Goal: Navigation & Orientation: Find specific page/section

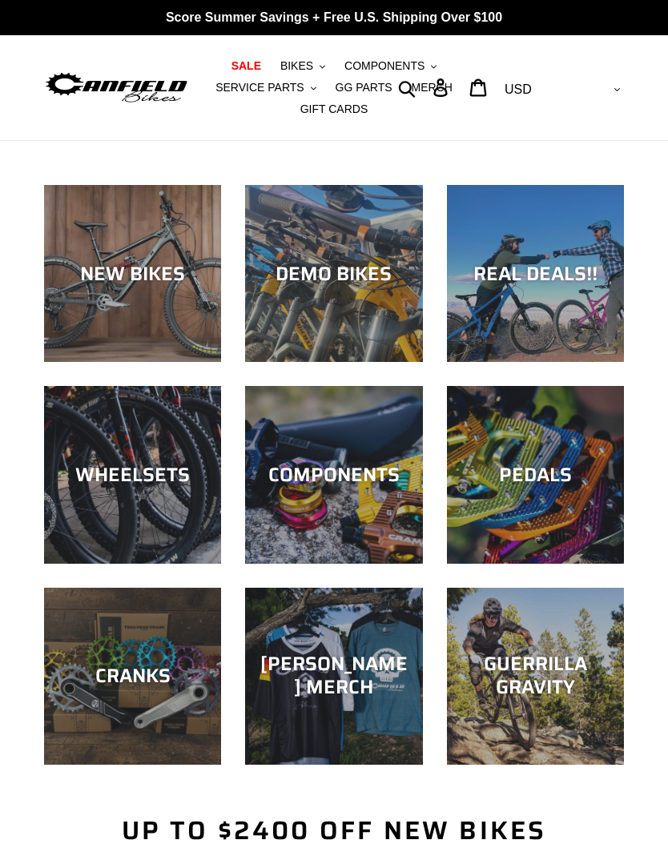
click at [313, 63] on button "BIKES .cls-1{fill:#231f20}" at bounding box center [302, 66] width 61 height 22
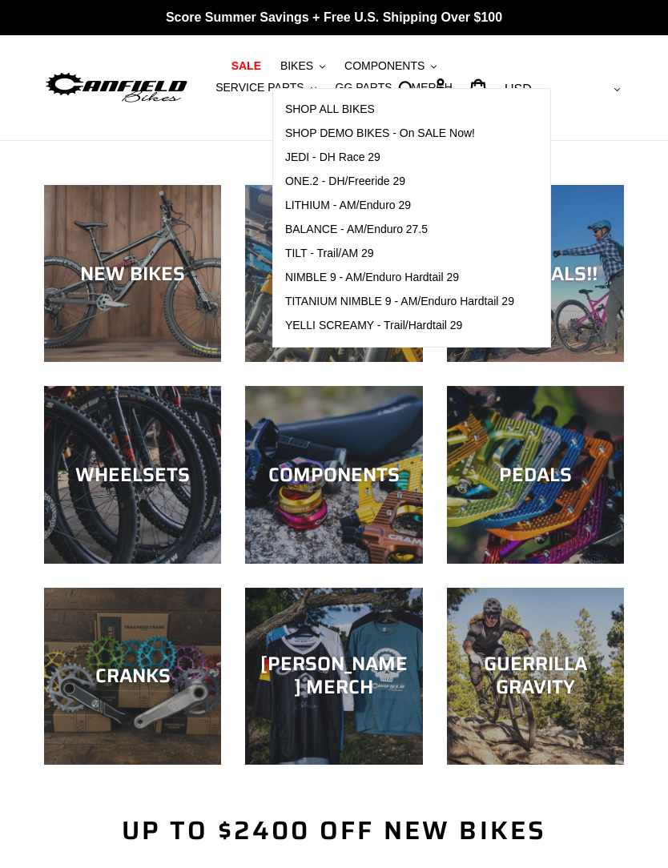
click at [401, 210] on span "LITHIUM - AM/Enduro 29" at bounding box center [348, 206] width 126 height 14
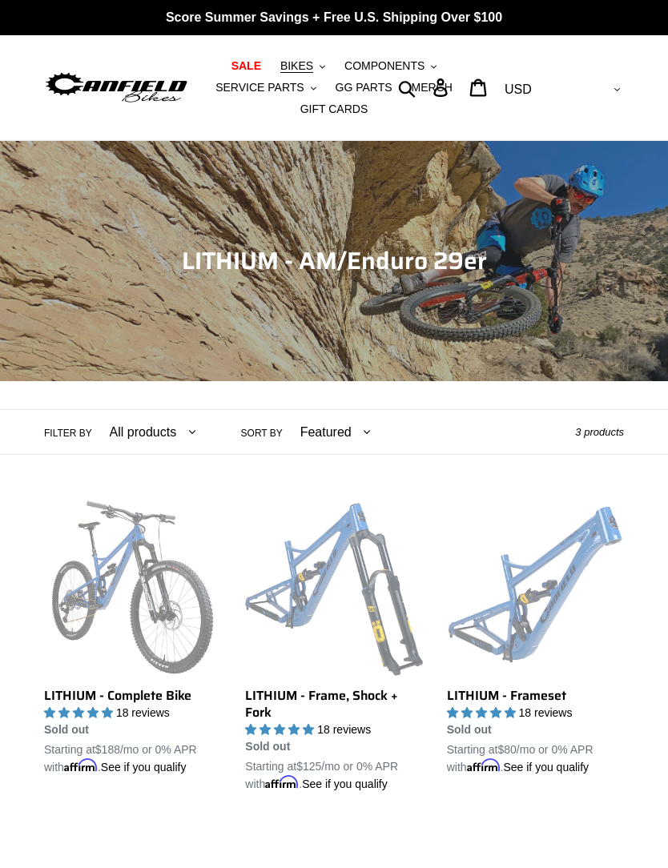
click at [311, 66] on span "BIKES" at bounding box center [296, 66] width 33 height 14
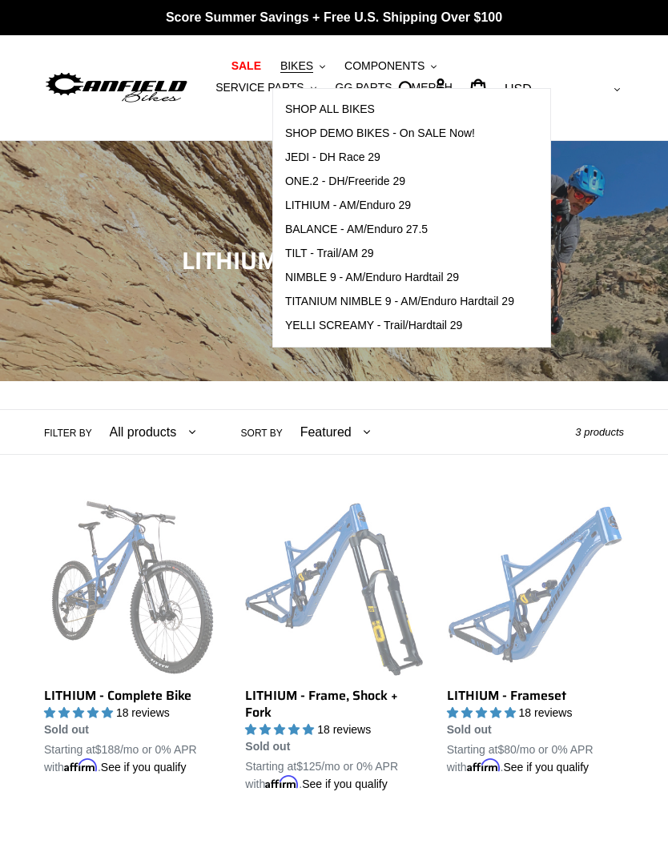
click at [363, 256] on span "TILT - Trail/AM 29" at bounding box center [329, 254] width 89 height 14
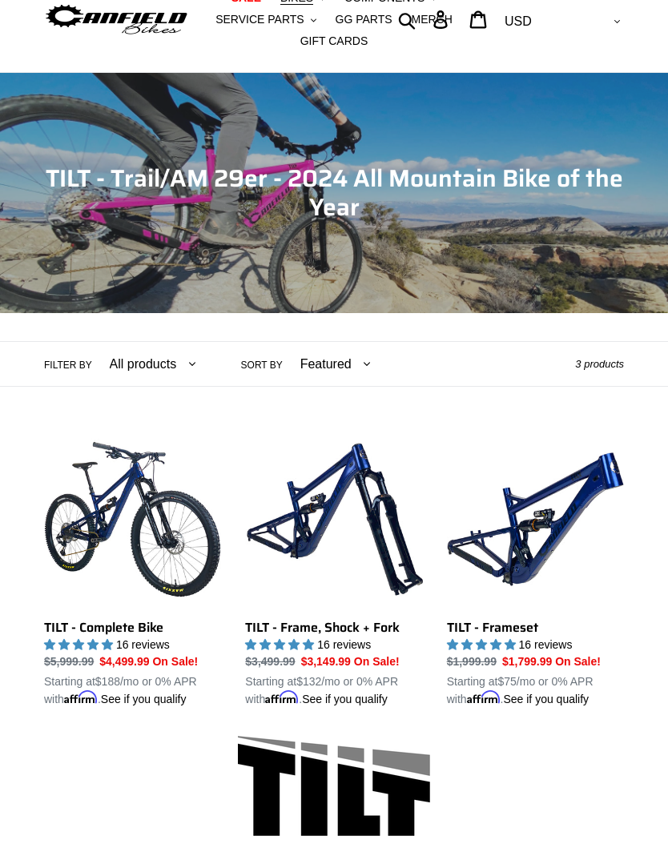
scroll to position [68, 0]
click at [568, 508] on link "TILT - Frameset" at bounding box center [535, 569] width 177 height 277
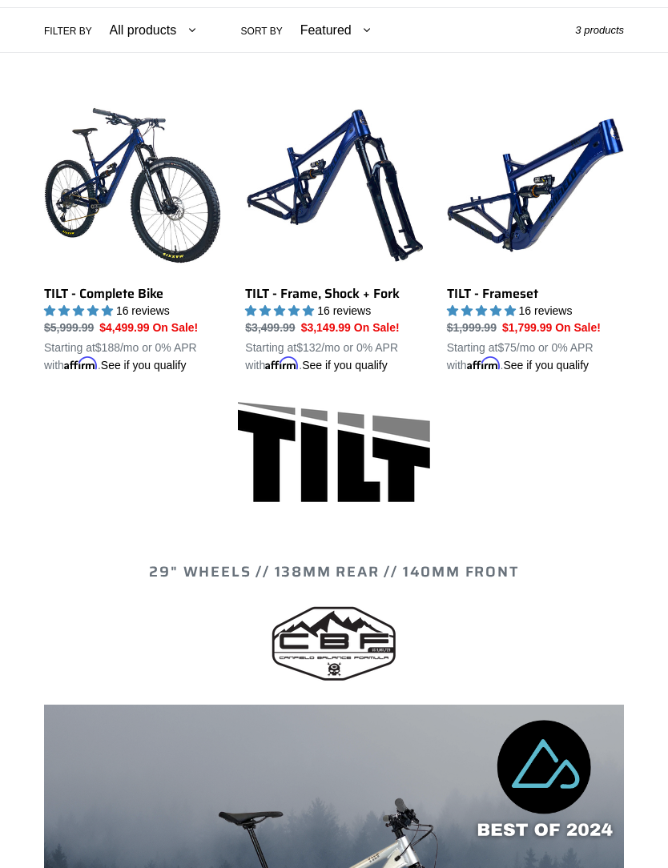
scroll to position [0, 0]
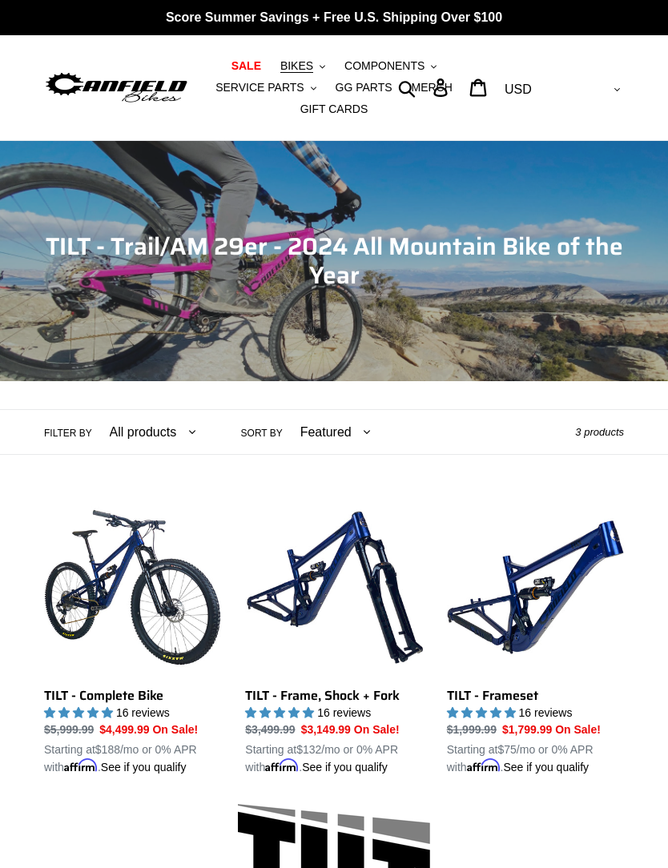
click at [110, 580] on link "TILT - Complete Bike" at bounding box center [132, 637] width 177 height 277
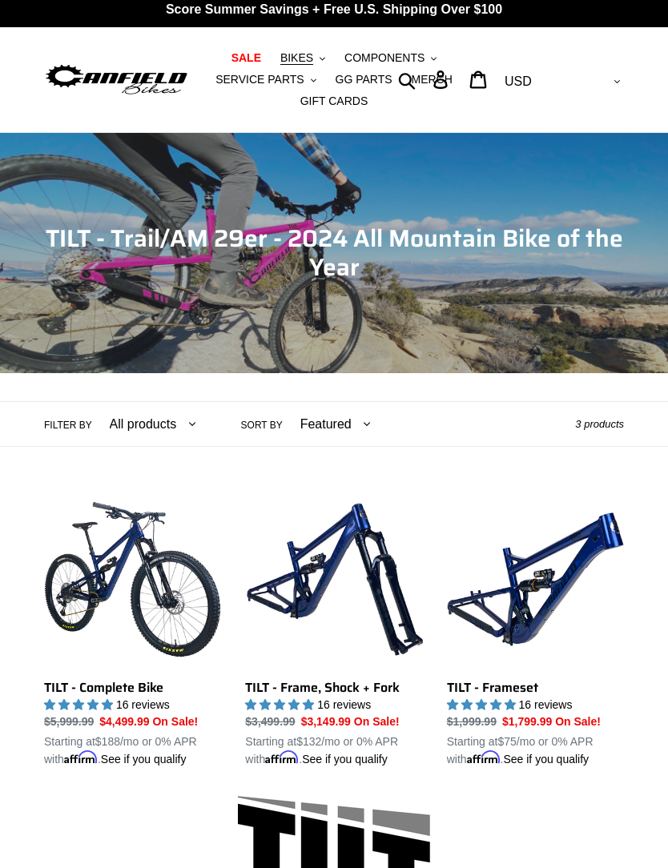
scroll to position [16, 0]
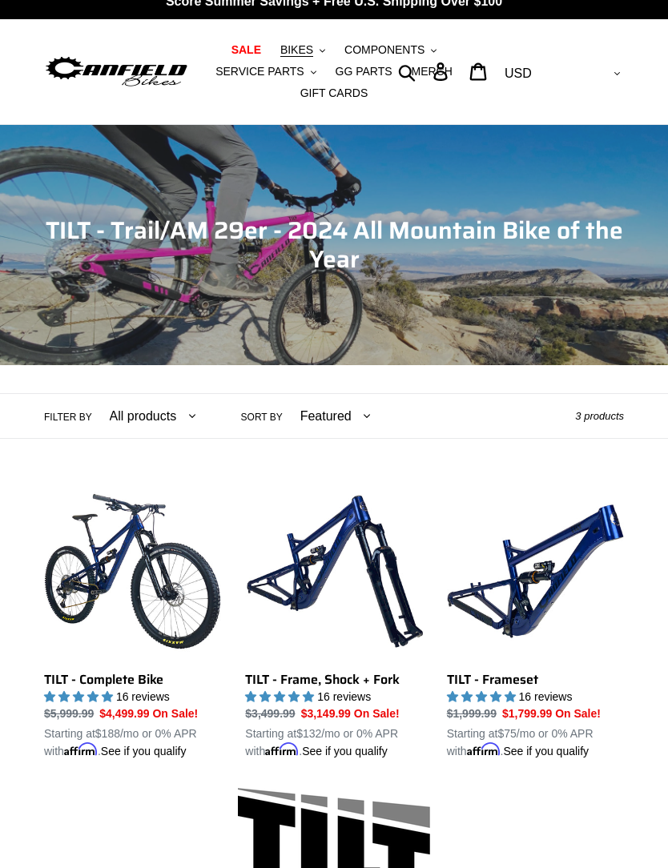
click at [159, 72] on img at bounding box center [116, 72] width 145 height 36
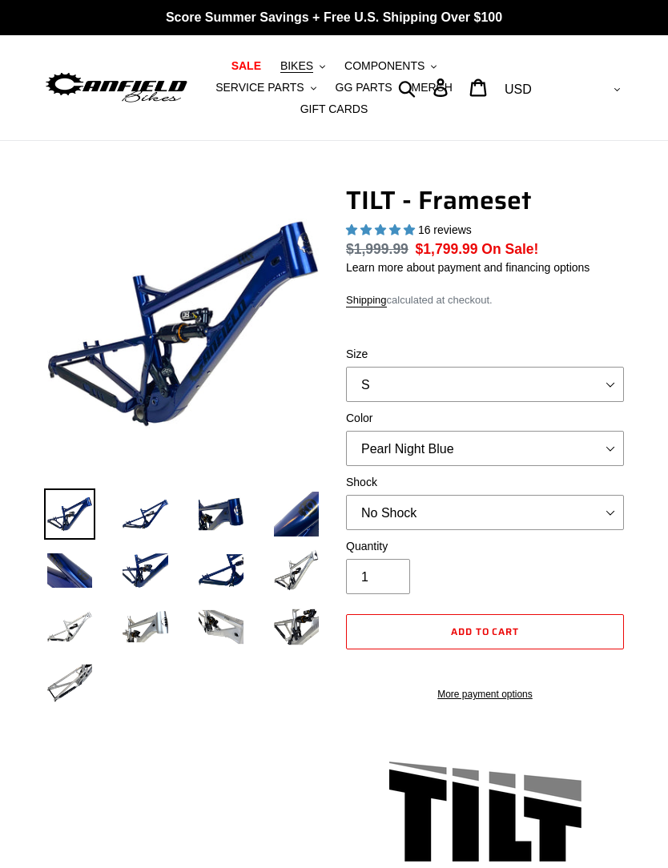
select select "highest-rating"
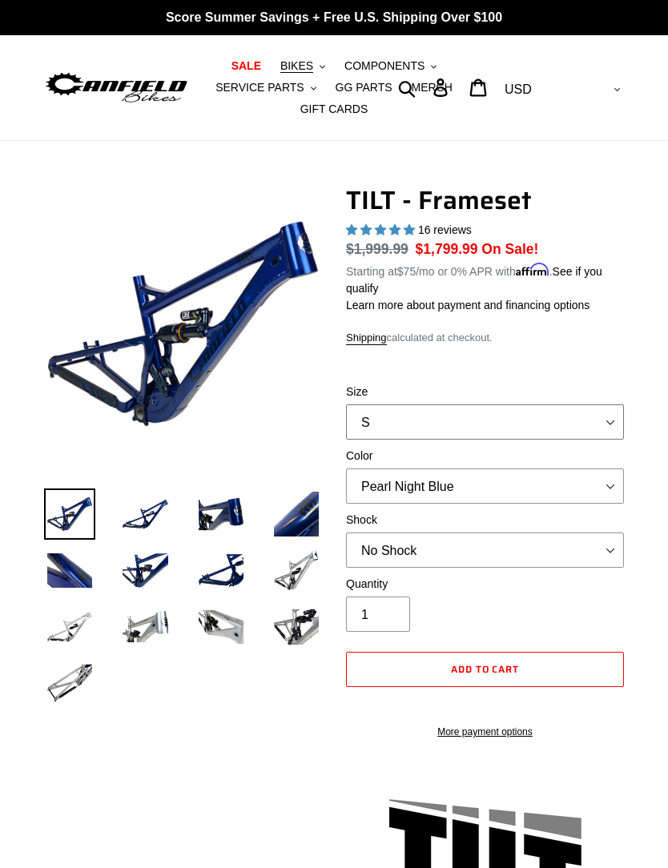
click at [444, 428] on select "S M L XL" at bounding box center [485, 421] width 278 height 35
select select "L"
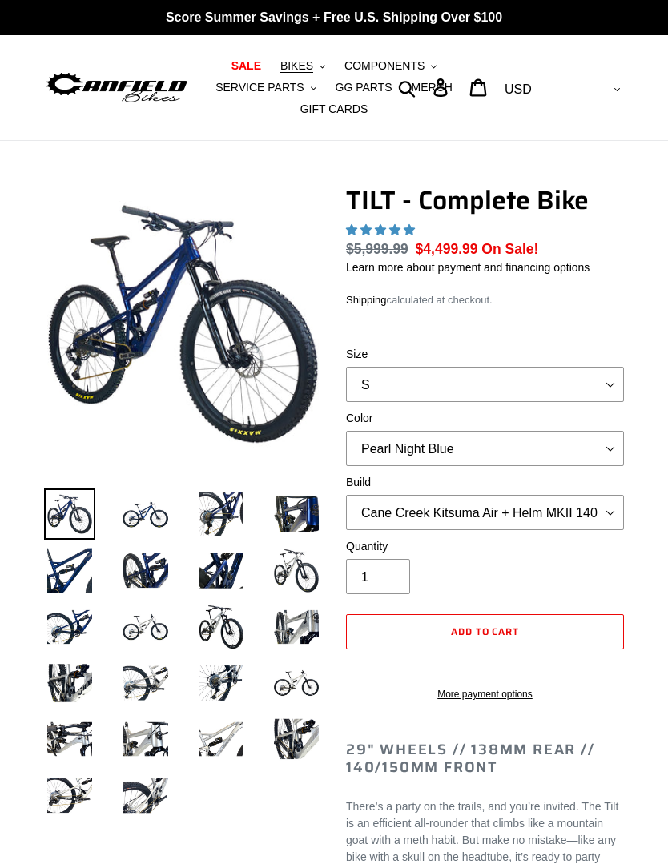
select select "highest-rating"
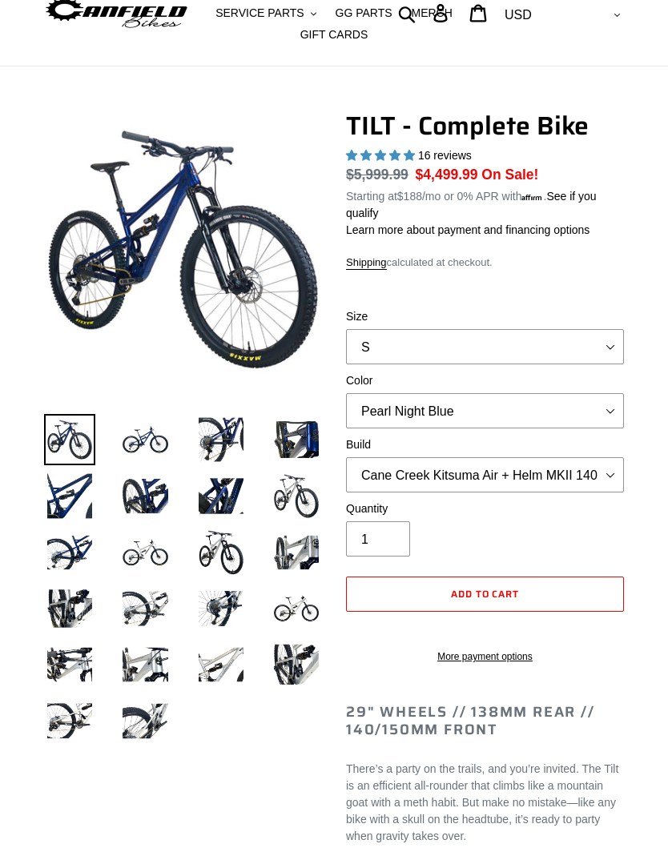
scroll to position [75, 0]
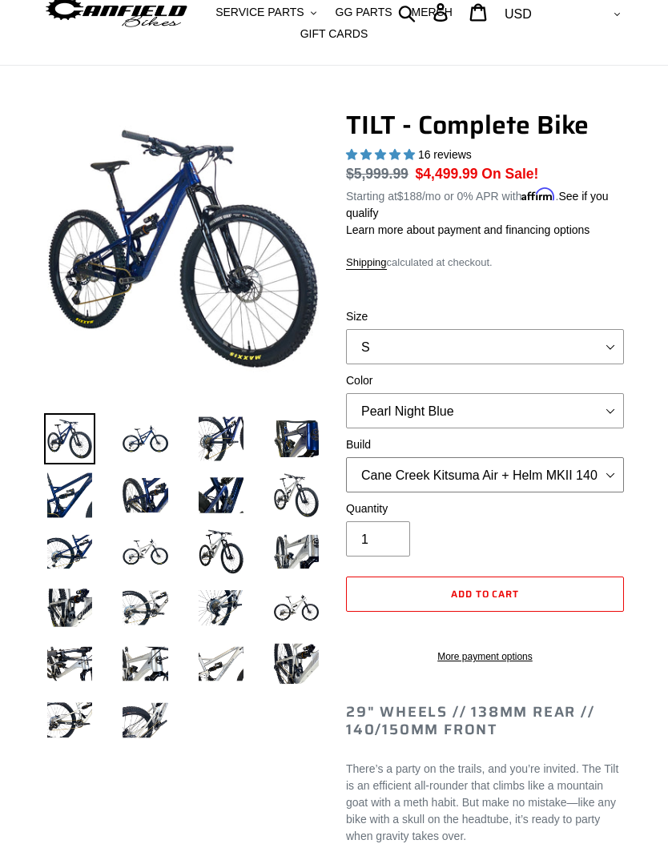
click at [615, 482] on select "Cane Creek Kitsuma Air + Helm MKII 140 + SRAM GX Cane Creek Kitsuma Air + Helm …" at bounding box center [485, 474] width 278 height 35
click at [606, 349] on select "S M L" at bounding box center [485, 346] width 278 height 35
select select "L"
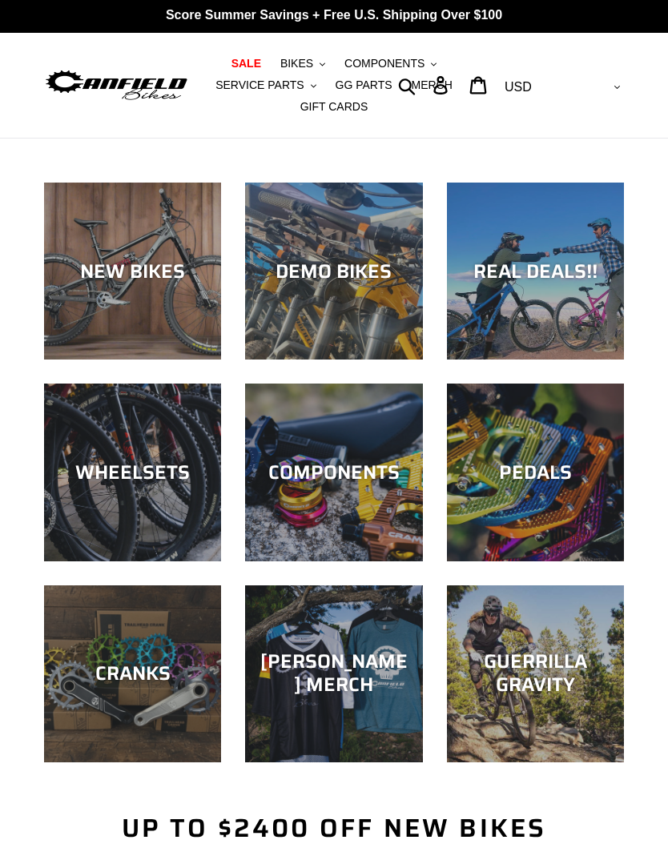
scroll to position [42, 0]
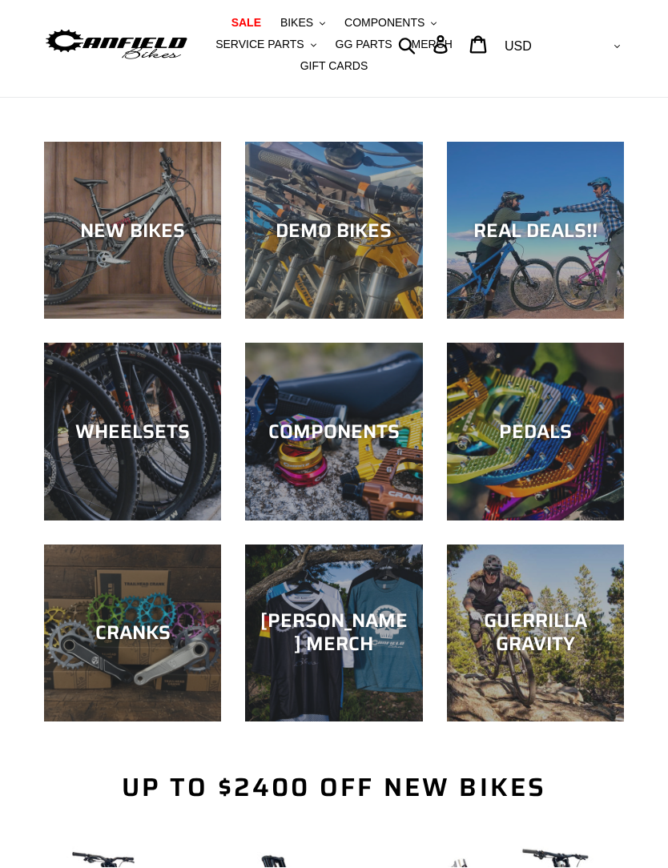
click at [355, 521] on div "COMPONENTS" at bounding box center [333, 521] width 177 height 0
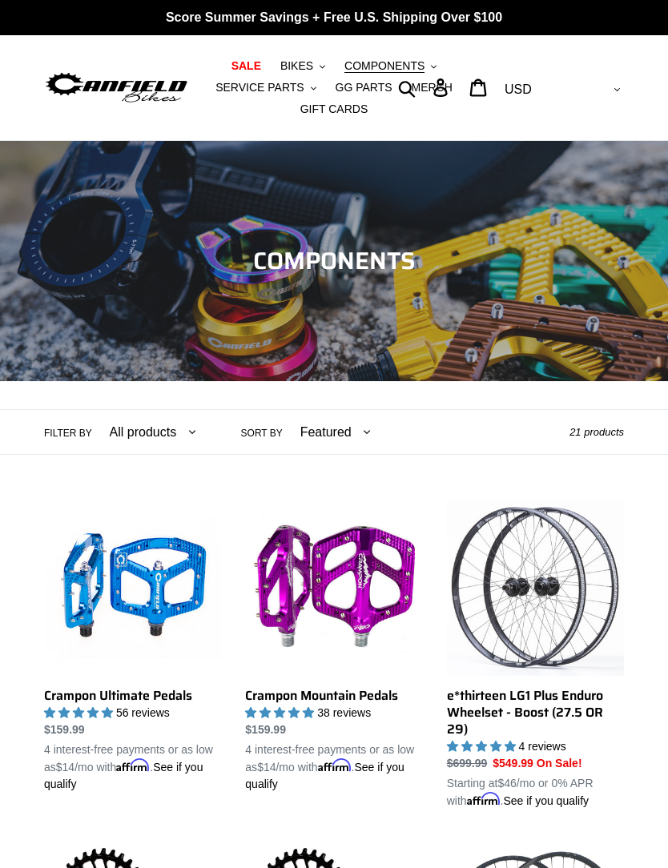
click at [294, 90] on span "SERVICE PARTS" at bounding box center [259, 88] width 88 height 14
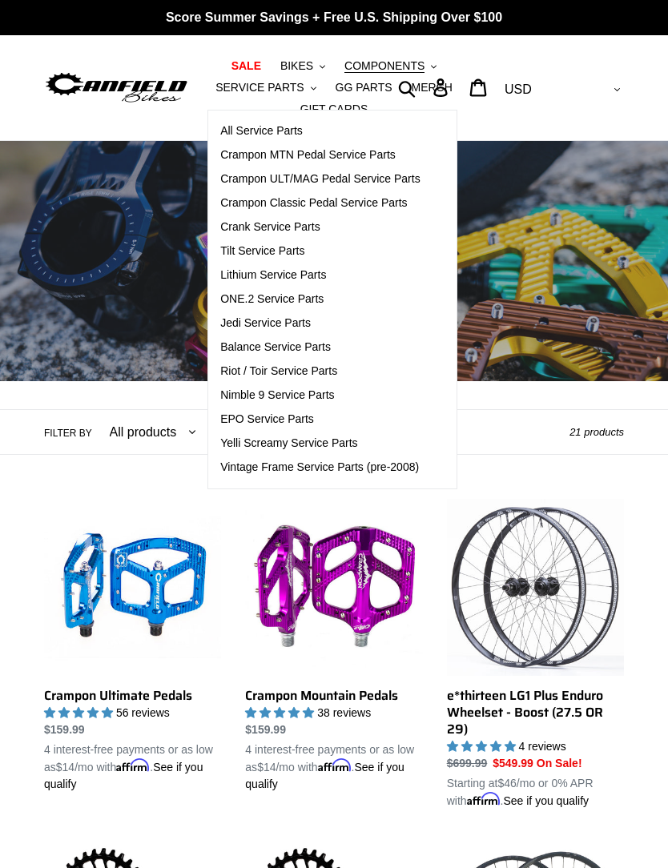
click at [291, 255] on span "Tilt Service Parts" at bounding box center [262, 251] width 84 height 14
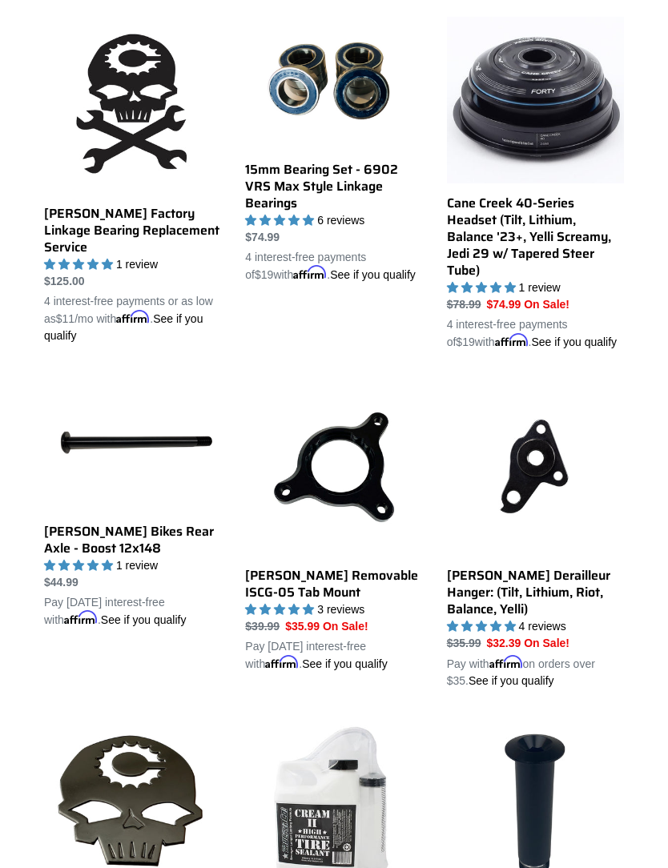
scroll to position [464, 0]
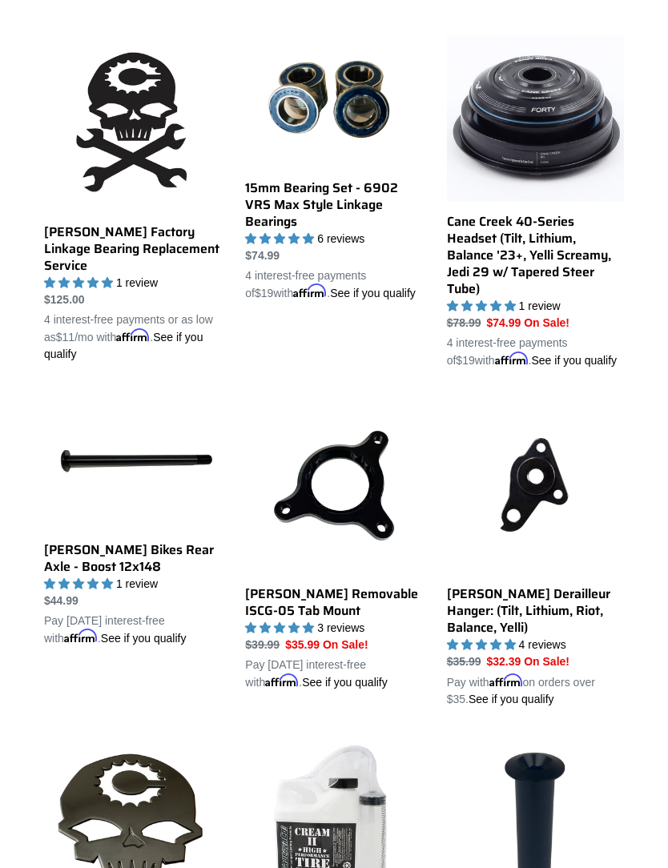
click at [70, 553] on link "[PERSON_NAME] Bikes Rear Axle - Boost 12x148" at bounding box center [132, 522] width 177 height 250
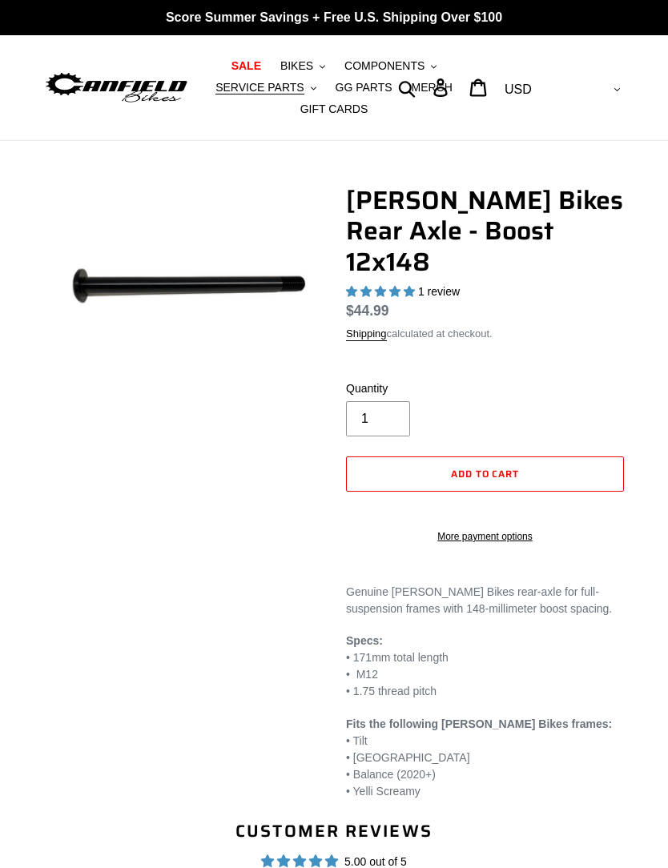
select select "highest-rating"
